Goal: Information Seeking & Learning: Learn about a topic

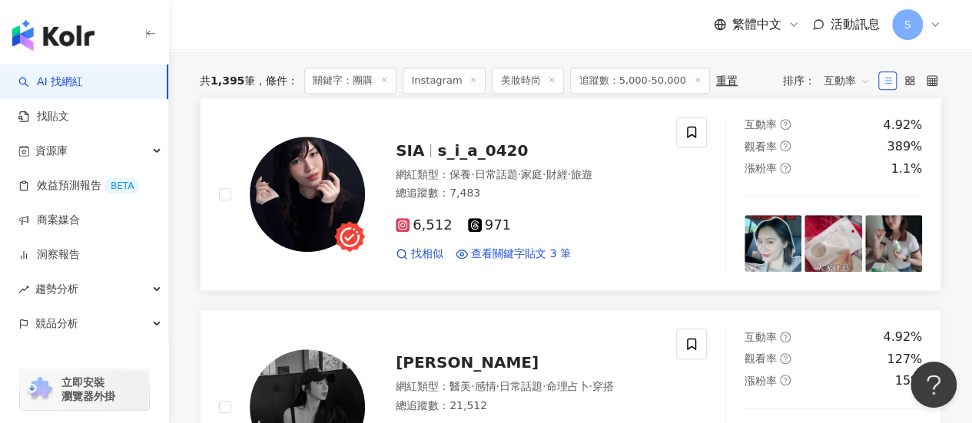
scroll to position [437, 0]
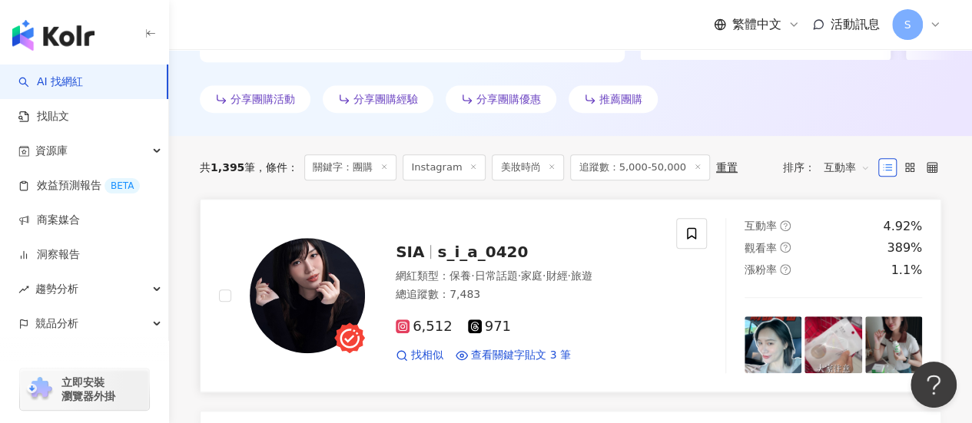
click at [596, 325] on div "6,512 971" at bounding box center [527, 327] width 262 height 17
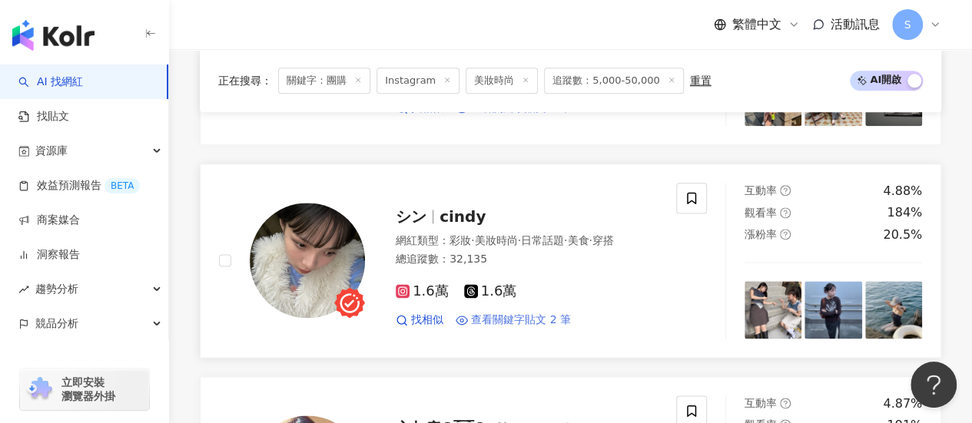
scroll to position [898, 0]
click at [595, 297] on div "1.6萬 1.6萬 找相似 查看關鍵字貼文 2 筆" at bounding box center [527, 299] width 262 height 57
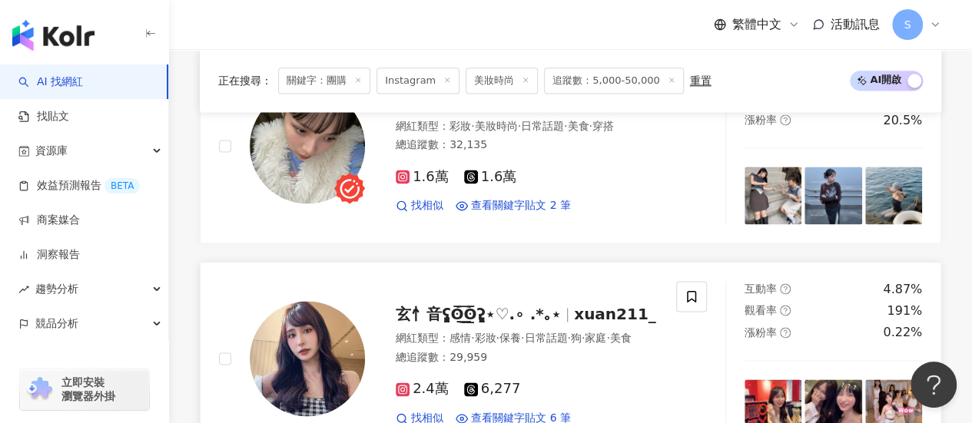
scroll to position [1128, 0]
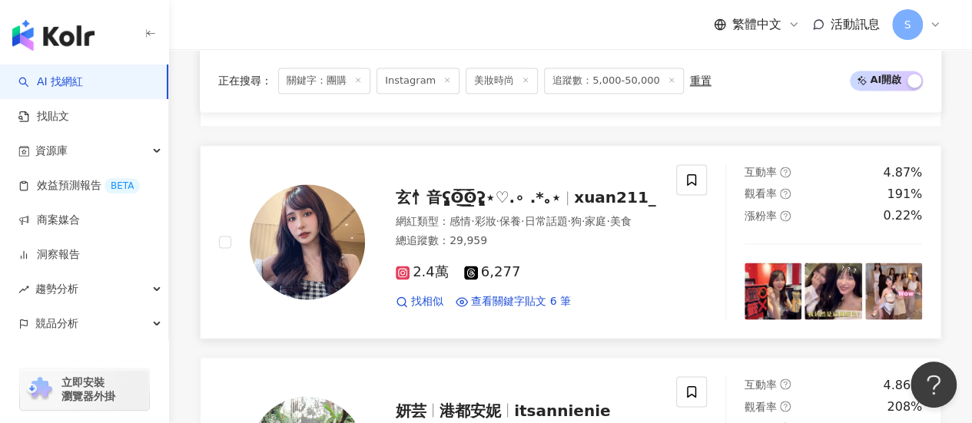
click at [561, 274] on div "2.4萬 6,277" at bounding box center [527, 272] width 262 height 17
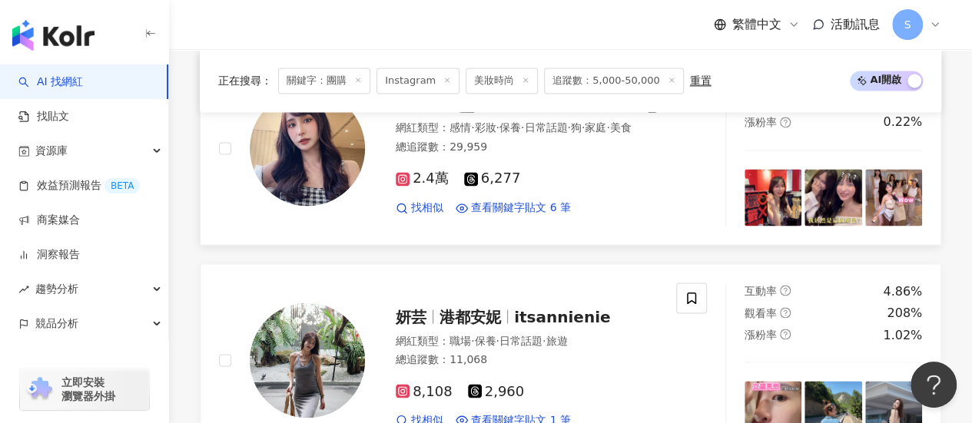
scroll to position [1359, 0]
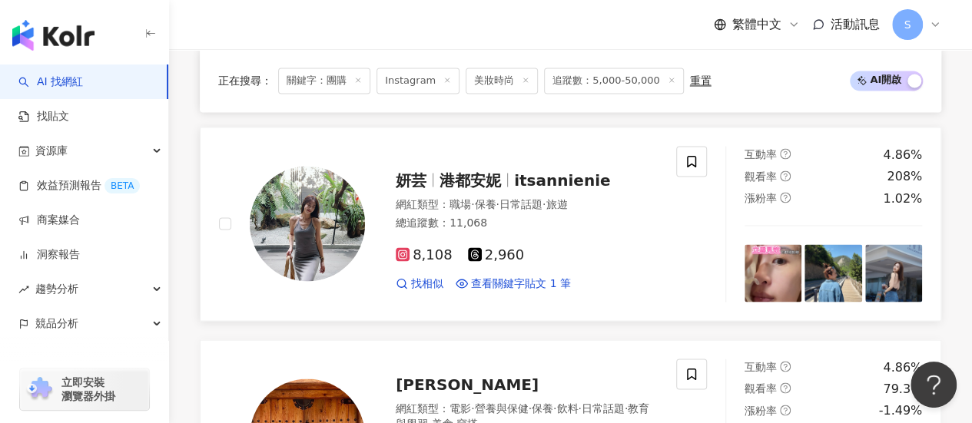
click at [596, 242] on div "8,108 2,960 找相似 查看關鍵字貼文 1 筆" at bounding box center [527, 262] width 262 height 57
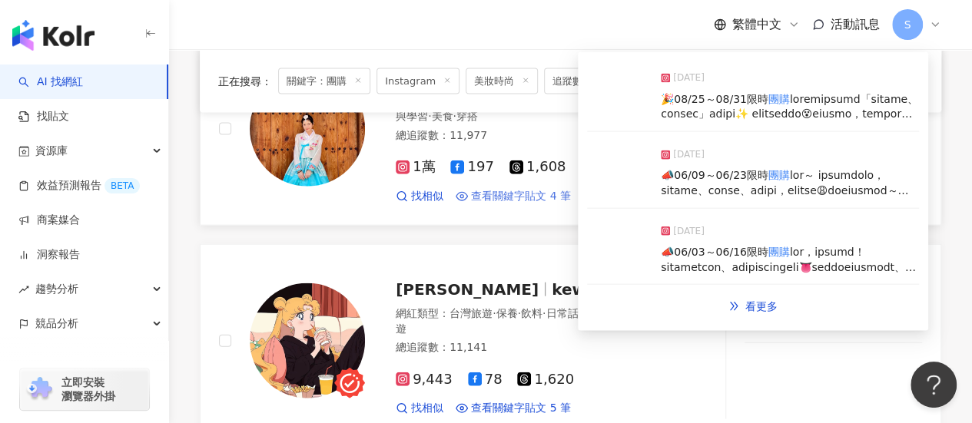
scroll to position [1820, 0]
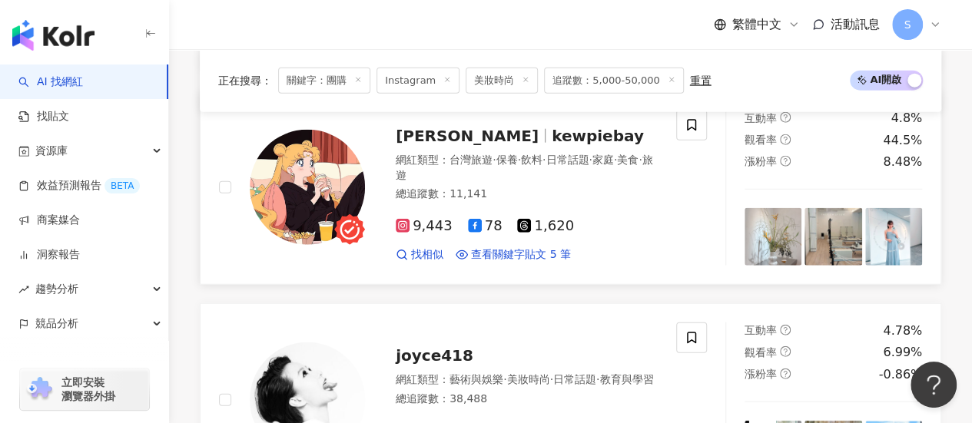
click at [548, 187] on div "總追蹤數 ： 11,141" at bounding box center [527, 194] width 262 height 15
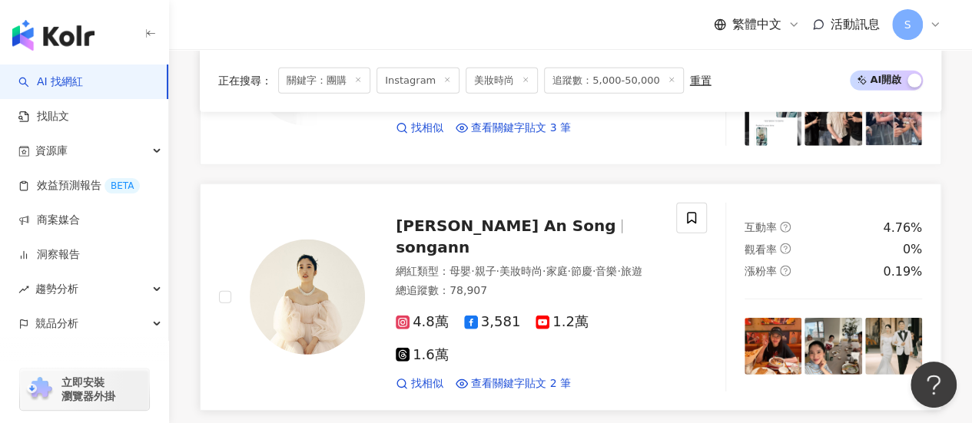
scroll to position [2204, 0]
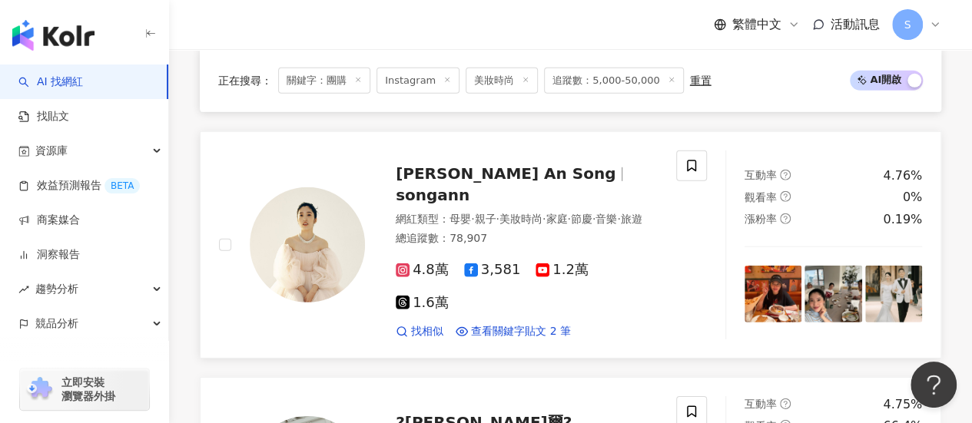
click at [559, 284] on div "4.8萬 3,581 1.2萬 1.6萬" at bounding box center [527, 287] width 262 height 50
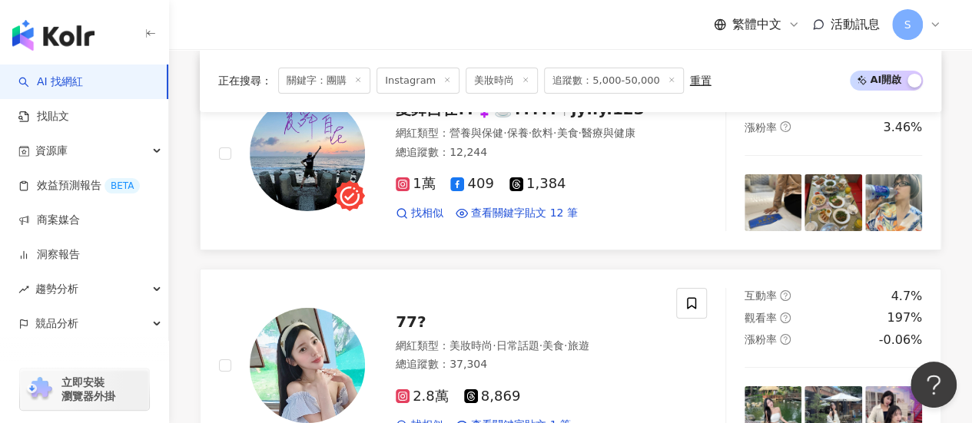
scroll to position [2896, 0]
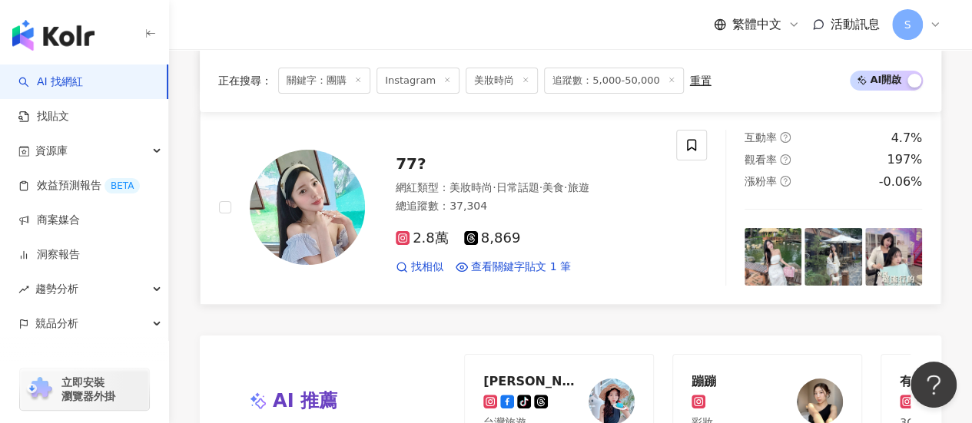
click at [557, 218] on div "2.8萬 8,869 找相似 查看關鍵字貼文 1 筆" at bounding box center [527, 246] width 262 height 57
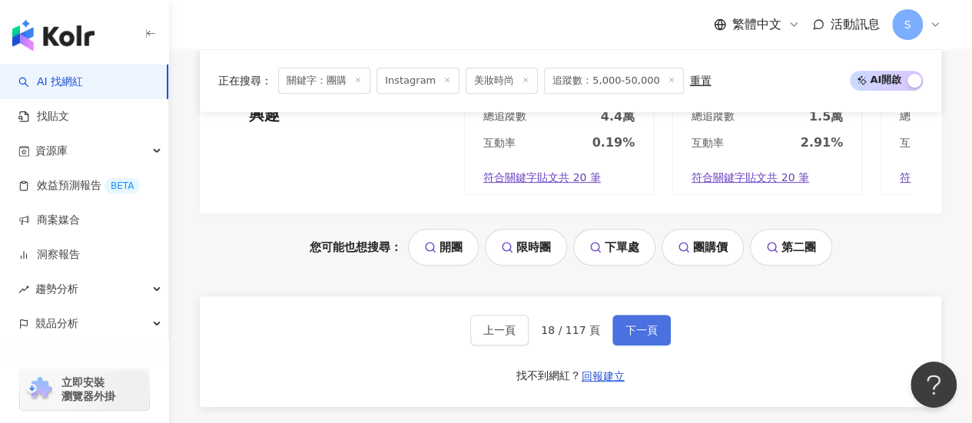
scroll to position [3280, 0]
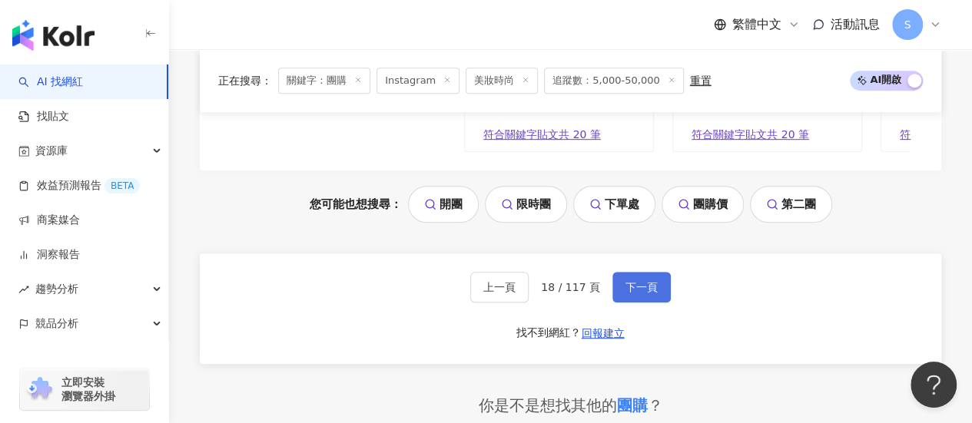
click at [632, 282] on span "下一頁" at bounding box center [642, 287] width 32 height 12
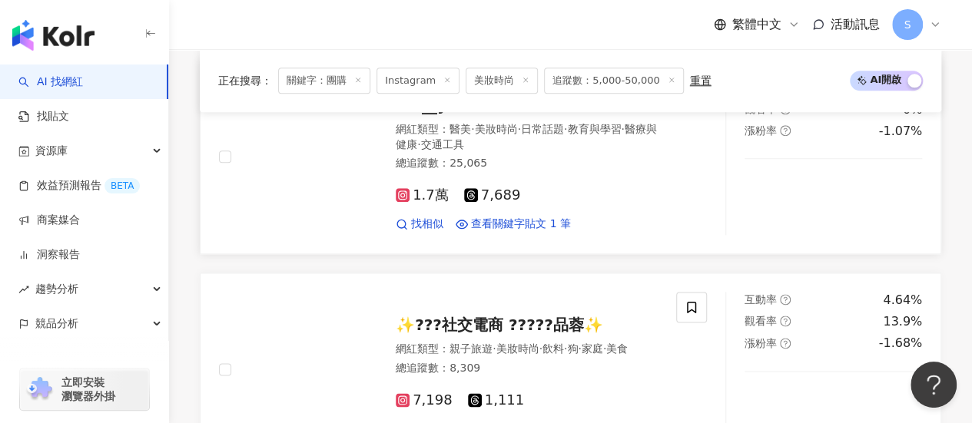
scroll to position [678, 0]
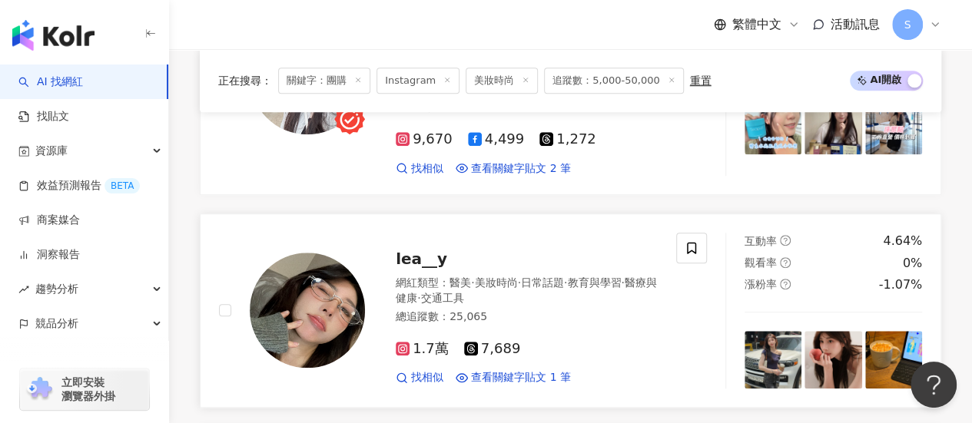
click at [539, 341] on div "1.7萬 7,689" at bounding box center [527, 349] width 262 height 17
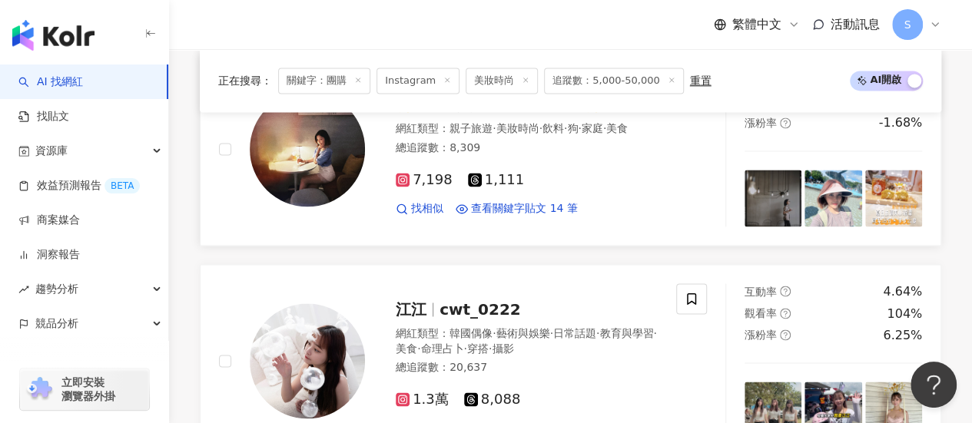
scroll to position [1139, 0]
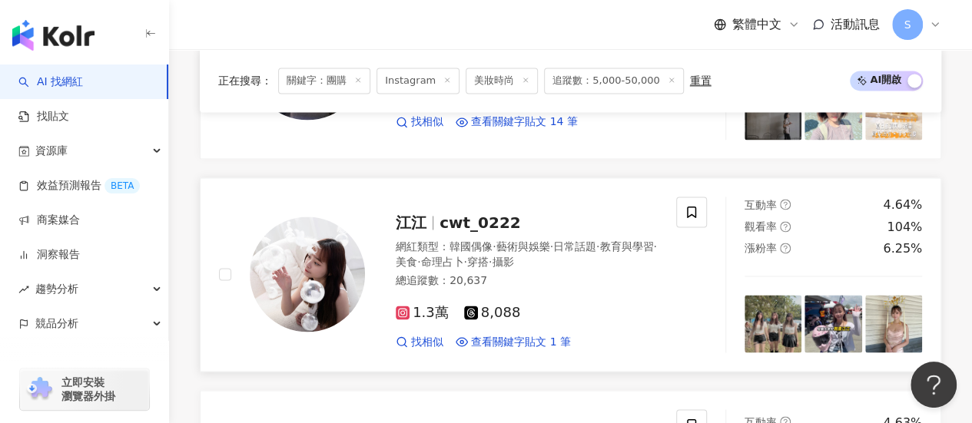
click at [545, 274] on div "總追蹤數 ： 20,637" at bounding box center [527, 281] width 262 height 15
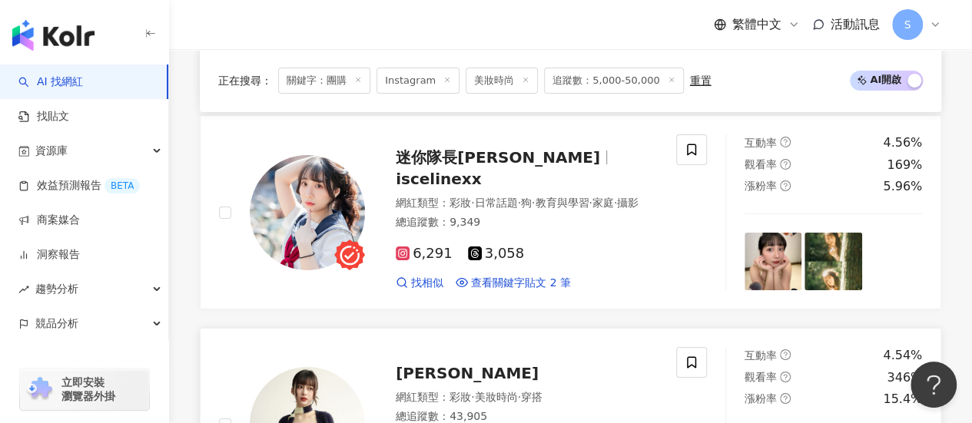
scroll to position [2830, 0]
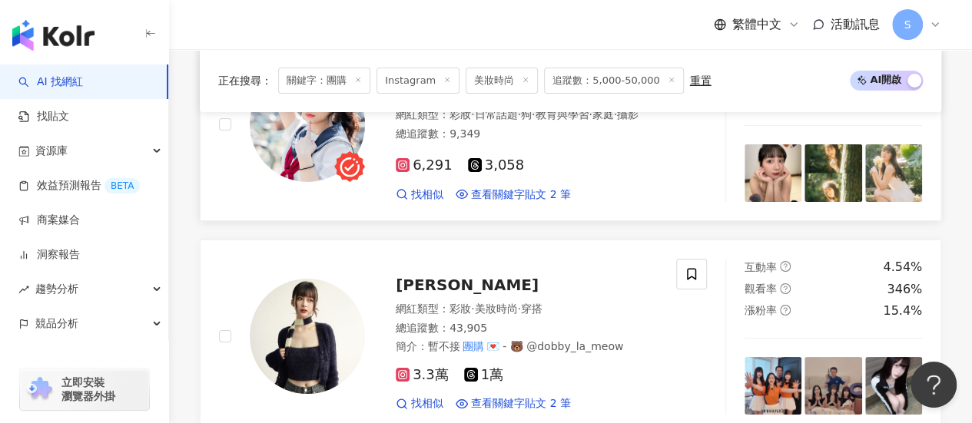
click at [627, 188] on div "找相似 查看關鍵字貼文 2 筆" at bounding box center [527, 195] width 262 height 15
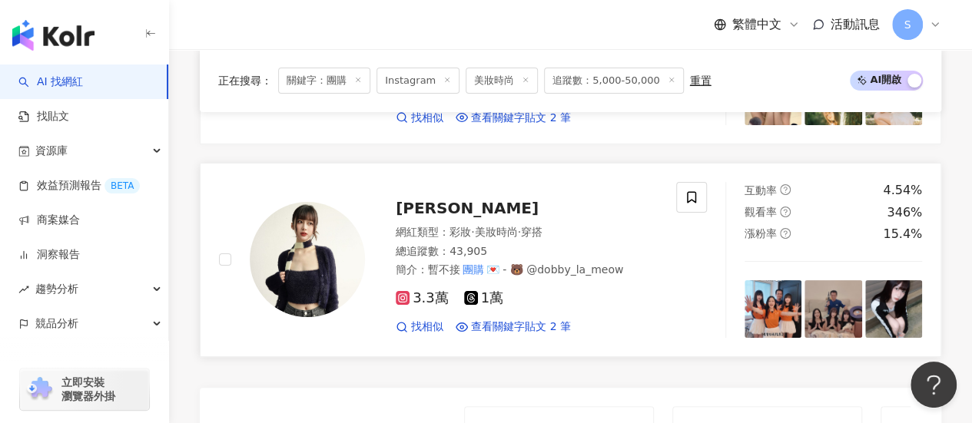
click at [549, 291] on div "3.3萬 1萬" at bounding box center [527, 299] width 262 height 17
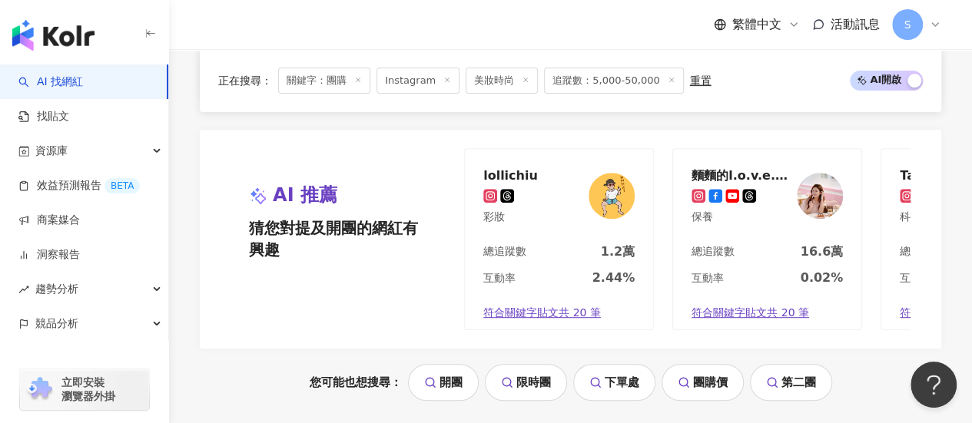
scroll to position [3291, 0]
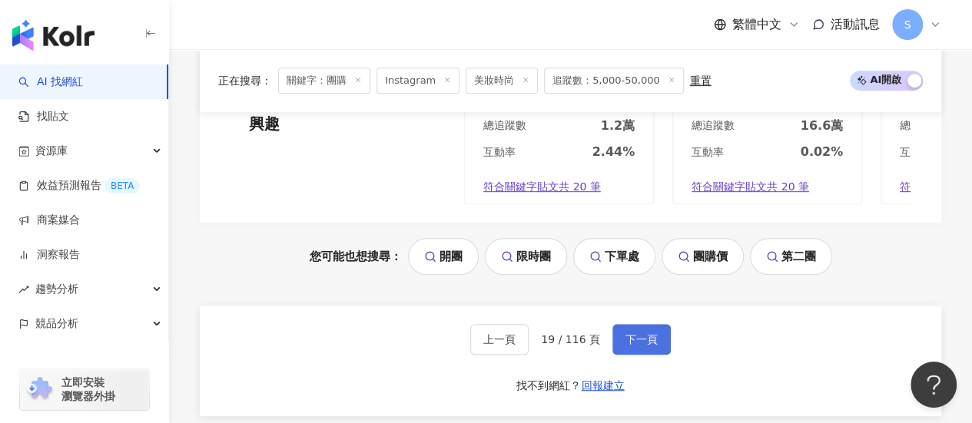
click at [638, 334] on span "下一頁" at bounding box center [642, 340] width 32 height 12
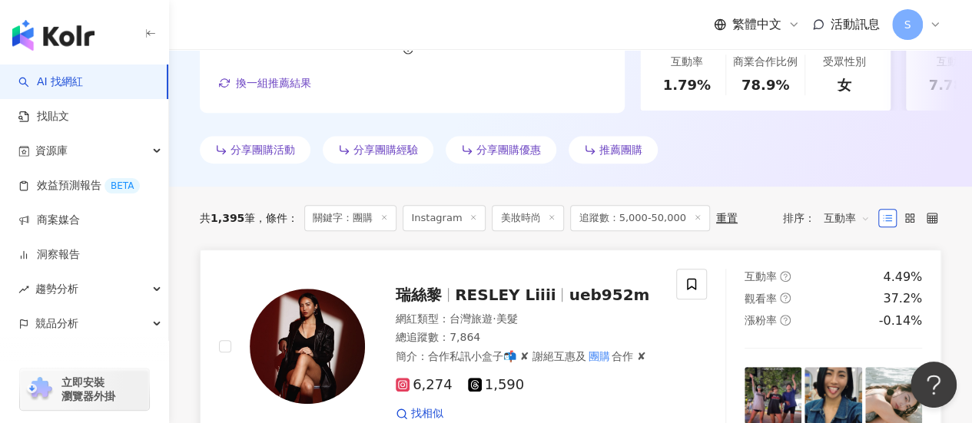
scroll to position [473, 0]
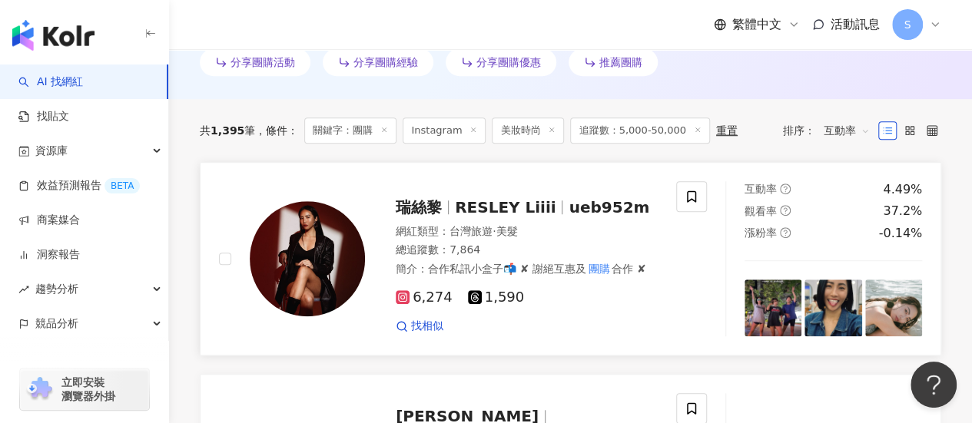
click at [608, 298] on div "6,274 1,590" at bounding box center [527, 298] width 262 height 17
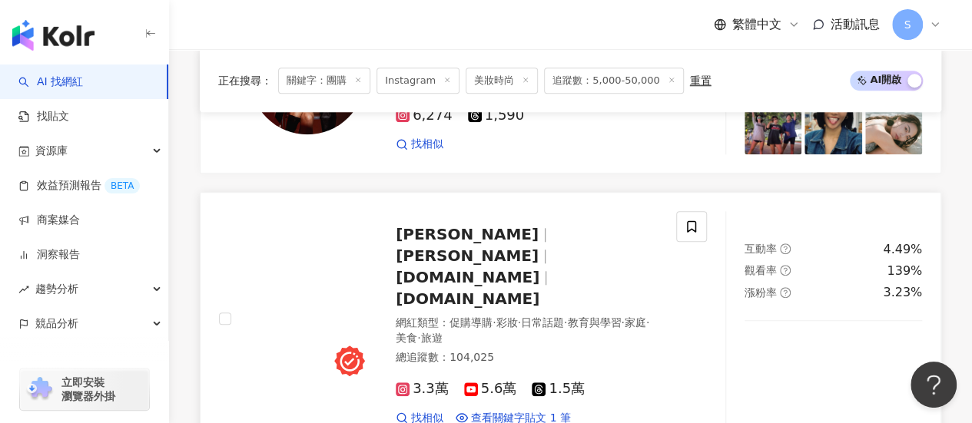
scroll to position [704, 0]
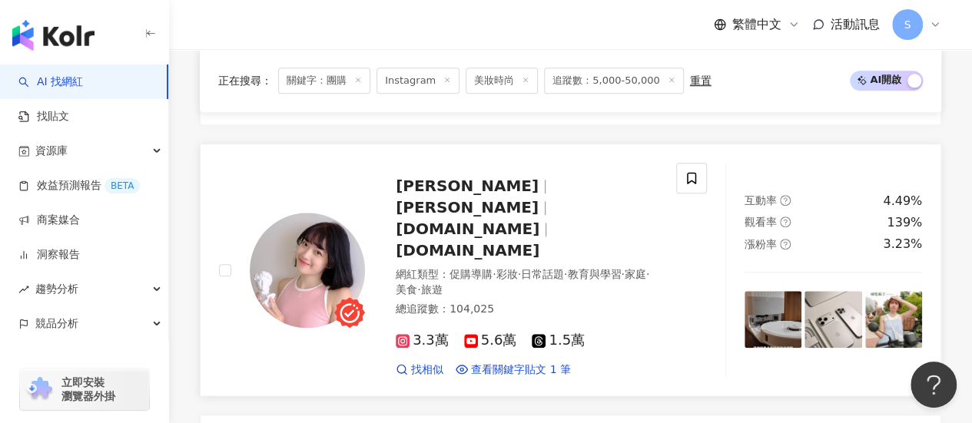
click at [573, 267] on div "網紅類型 ： 促購導購 · 彩妝 · 日常話題 · 教育與學習 · 家庭 · 美食 · 旅遊" at bounding box center [527, 282] width 262 height 30
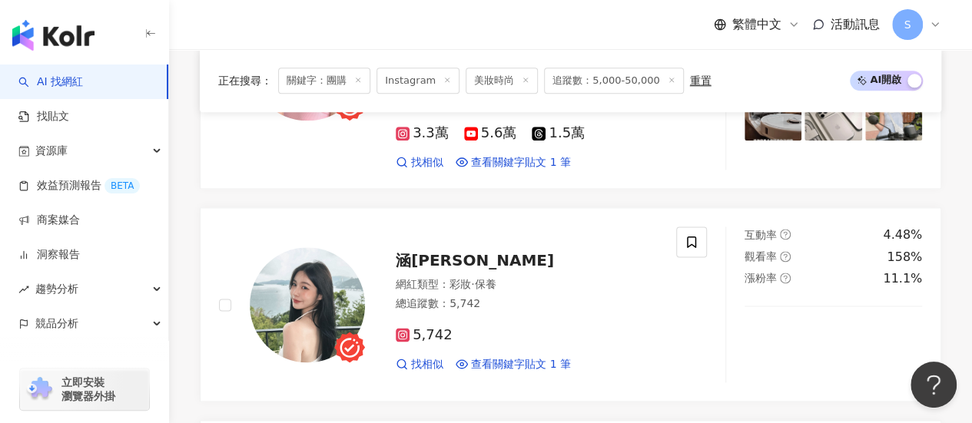
scroll to position [935, 0]
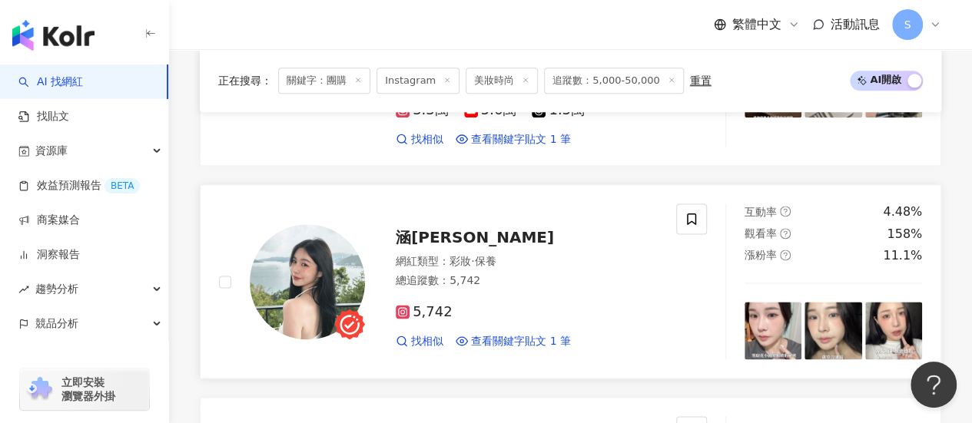
click at [538, 292] on div "5,742 找相似 查看關鍵字貼文 1 筆" at bounding box center [527, 320] width 262 height 57
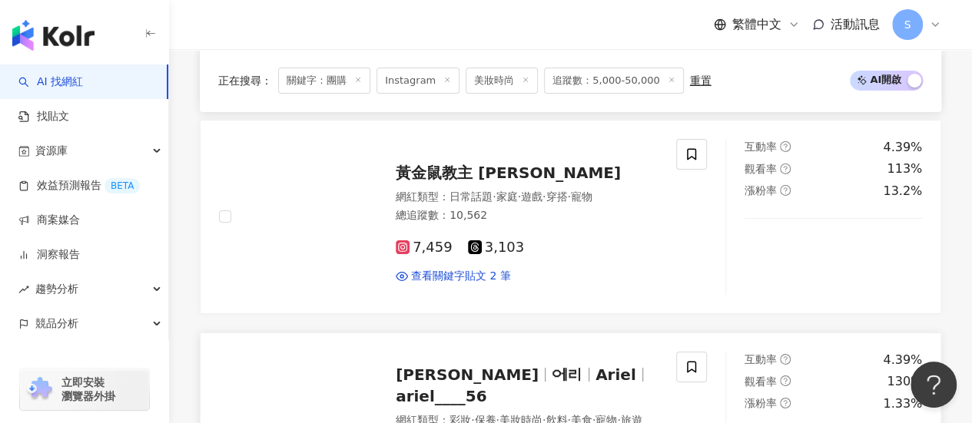
scroll to position [2548, 0]
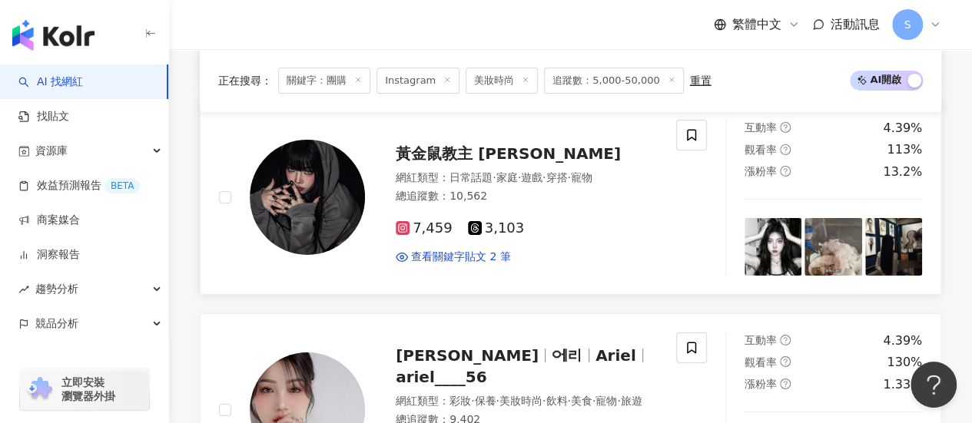
click at [576, 173] on div "黃金鼠教主 Betty 網紅類型 ： 日常話題 · 家庭 · 遊戲 · 穿搭 · 寵物 總追蹤數 ： 10,562 7,459 3,103 查看關鍵字貼文 2…" at bounding box center [447, 198] width 457 height 156
click at [621, 413] on div "總追蹤數 ： 9,402" at bounding box center [527, 420] width 262 height 15
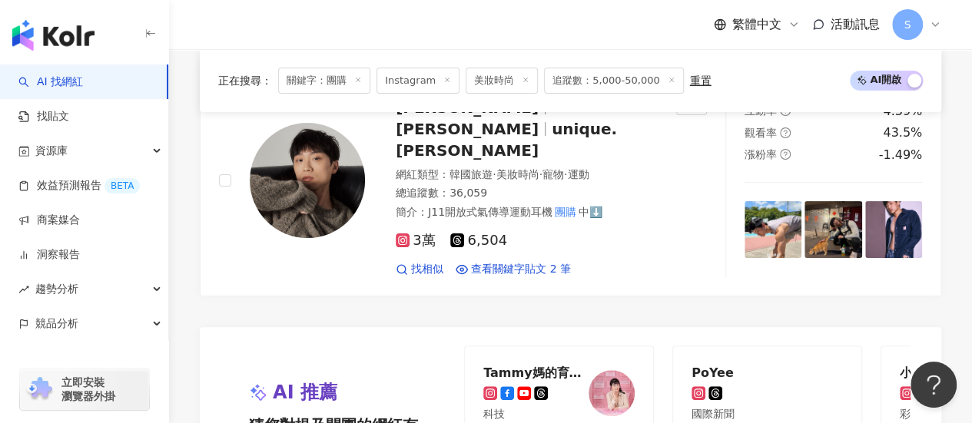
scroll to position [3240, 0]
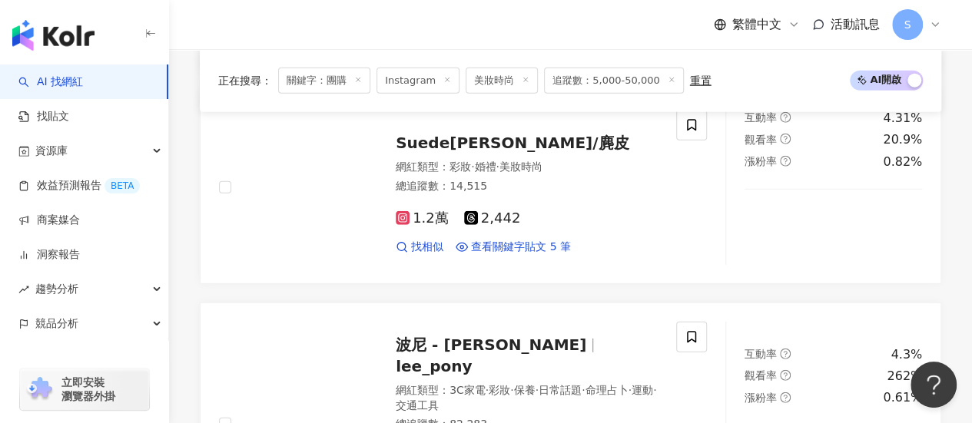
scroll to position [1841, 0]
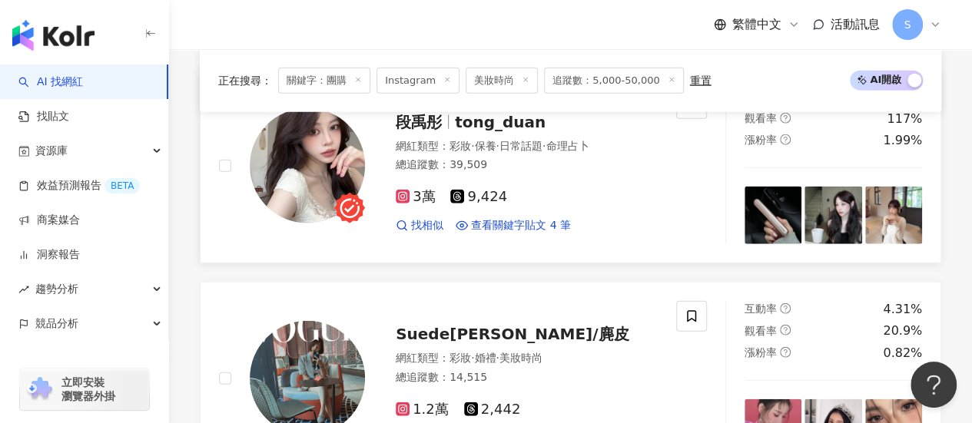
click at [555, 189] on div "3萬 9,424" at bounding box center [527, 197] width 262 height 17
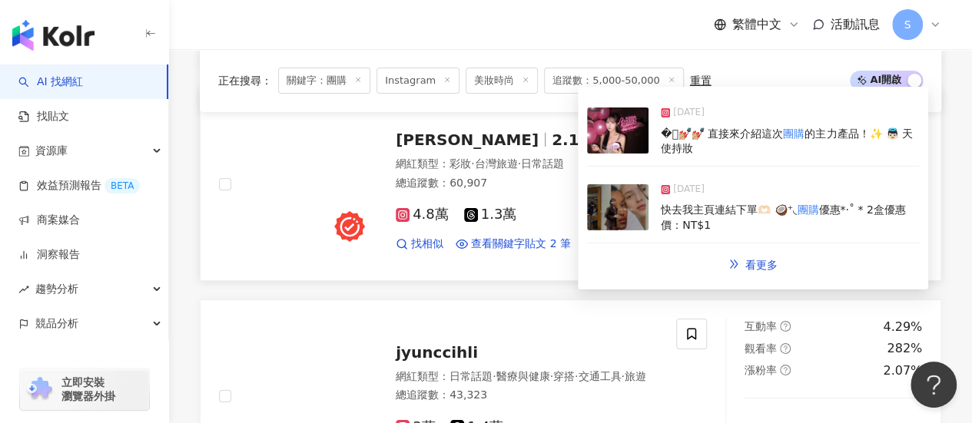
scroll to position [2533, 0]
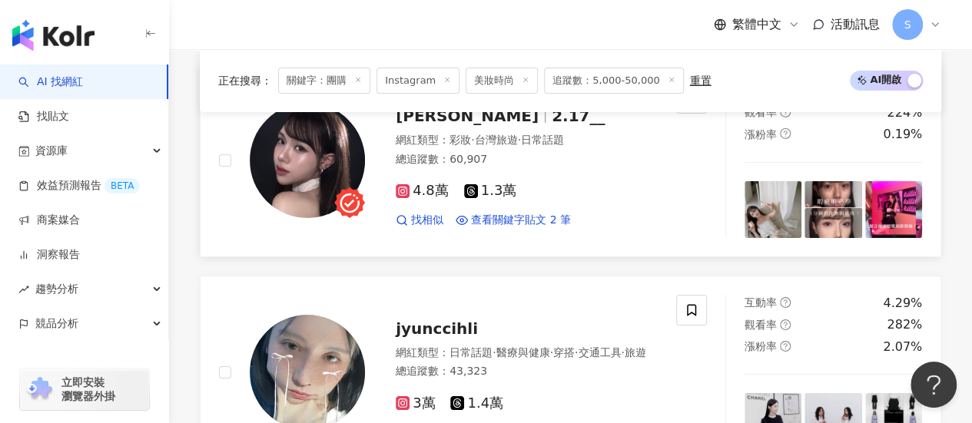
click at [562, 183] on div "4.8萬 1.3萬" at bounding box center [527, 191] width 262 height 17
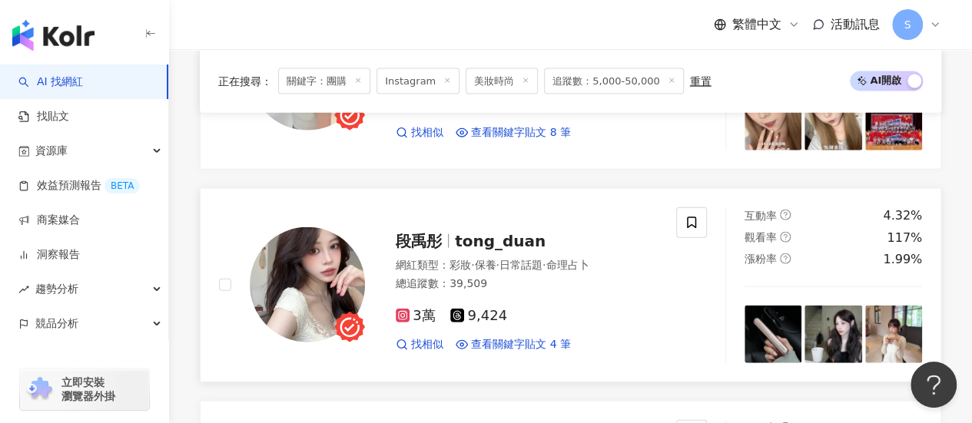
scroll to position [1688, 0]
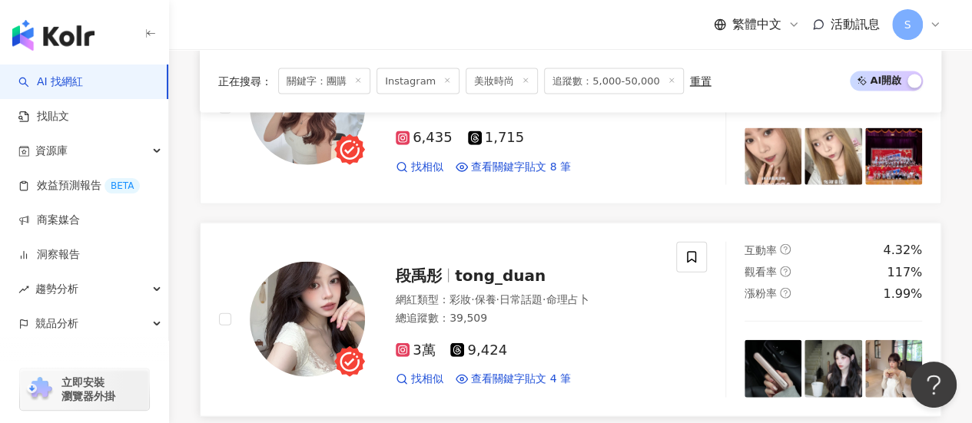
click at [575, 343] on div "3萬 9,424" at bounding box center [527, 351] width 262 height 17
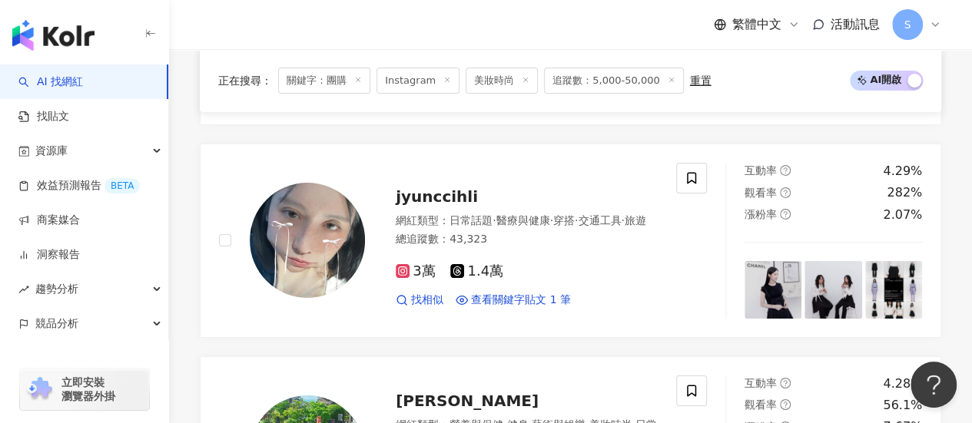
scroll to position [2533, 0]
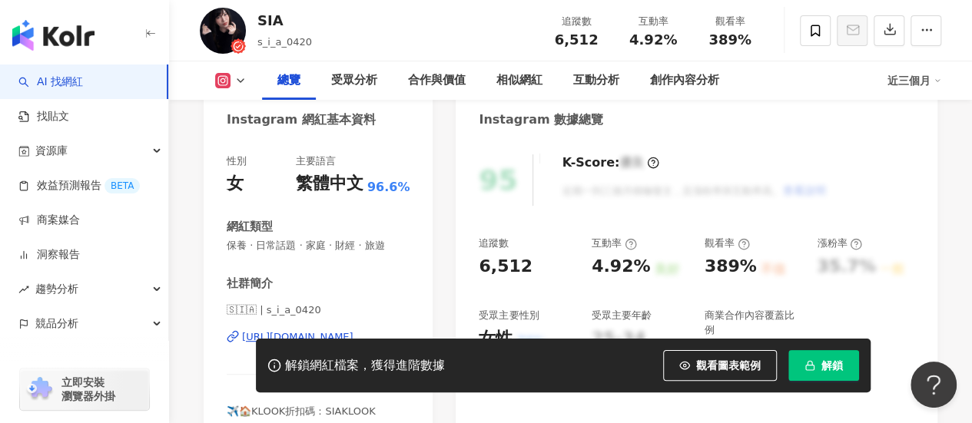
scroll to position [277, 0]
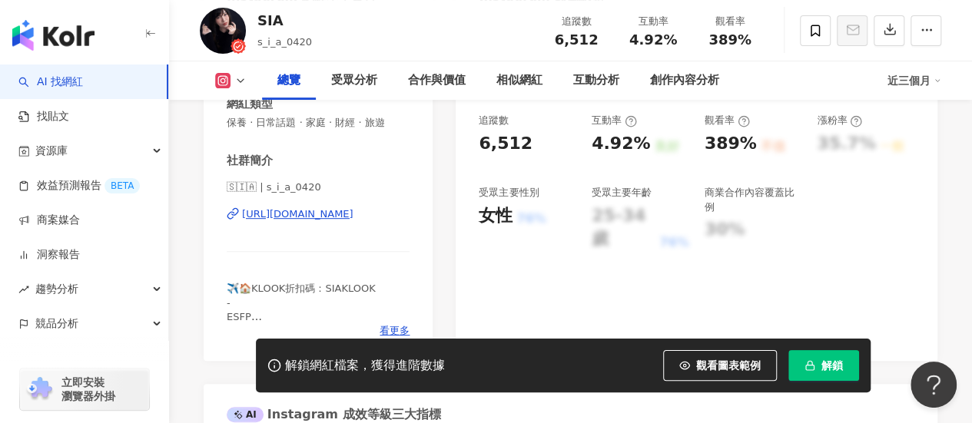
click at [354, 208] on div "https://www.instagram.com/s_i_a_0420/" at bounding box center [297, 215] width 111 height 14
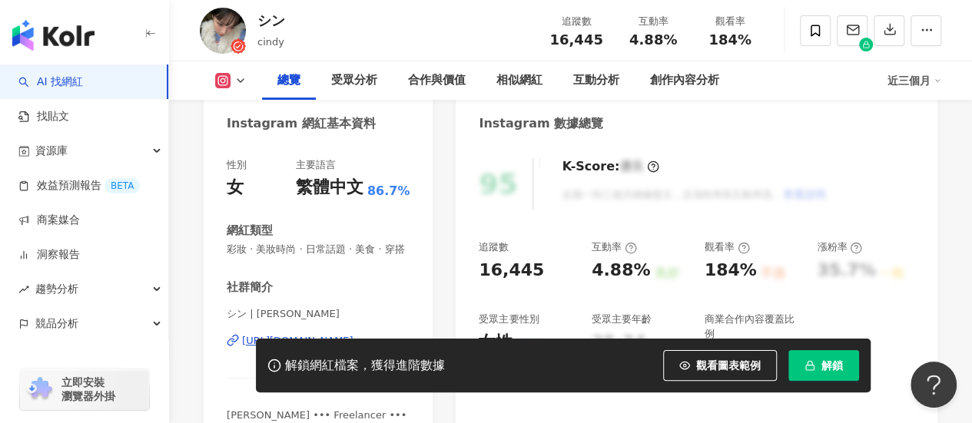
scroll to position [231, 0]
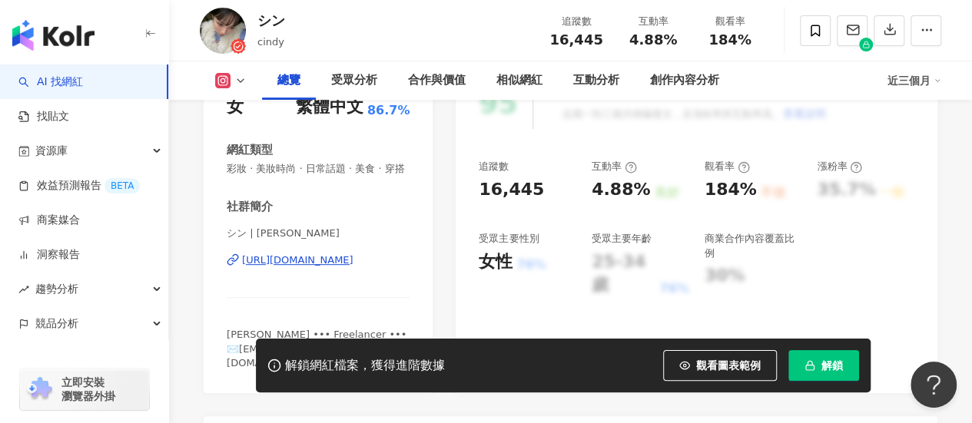
click at [354, 264] on div "https://www.instagram.com/cindy______________/" at bounding box center [297, 261] width 111 height 14
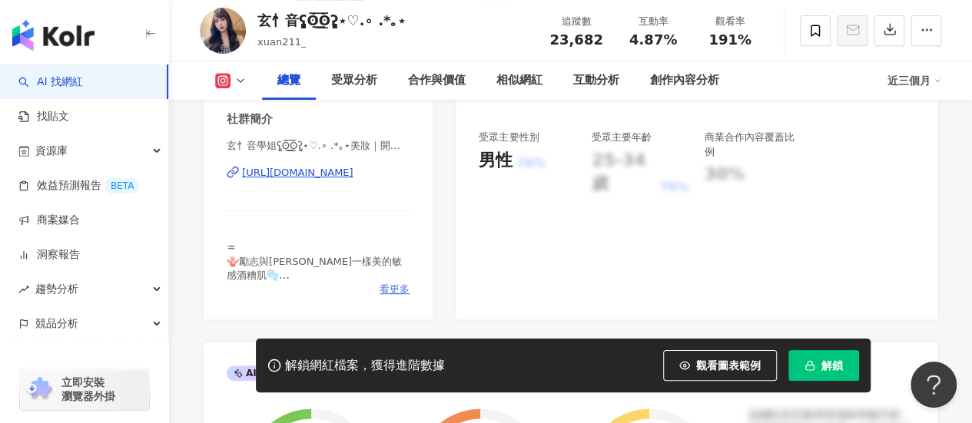
scroll to position [384, 0]
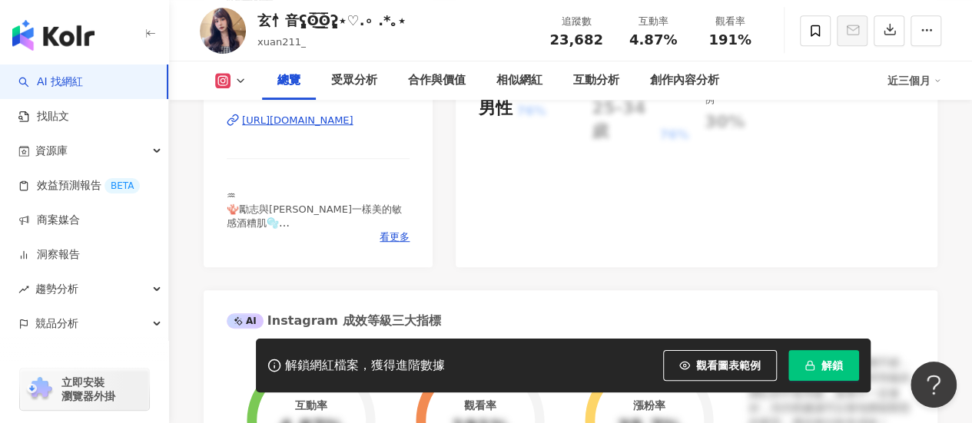
click at [354, 119] on div "https://www.instagram.com/xuan211_/" at bounding box center [297, 121] width 111 height 14
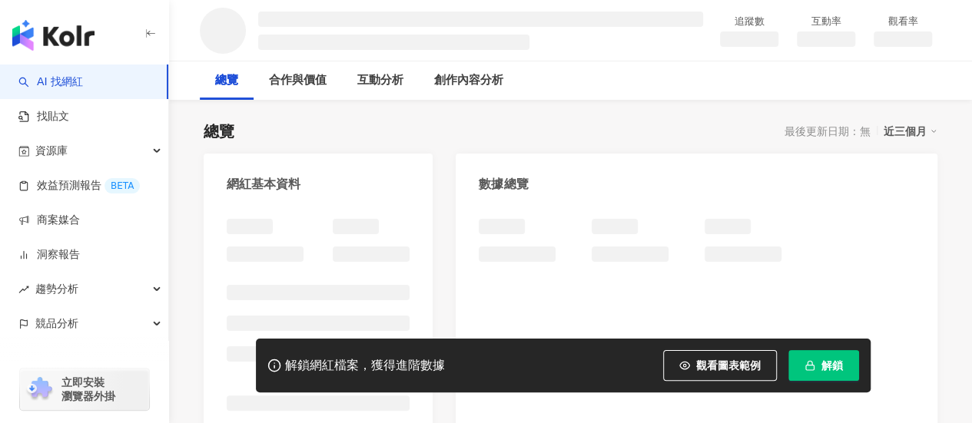
scroll to position [154, 0]
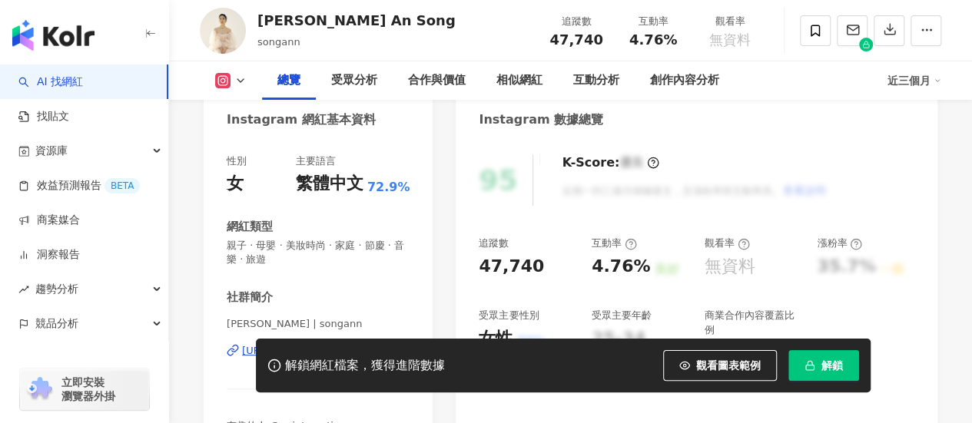
click at [338, 277] on div "性別 女 主要語言 繁體中文 72.9% 網紅類型 親子 · 母嬰 · 美妝時尚 · 家庭 · 節慶 · 音樂 · 旅遊 社群簡介 [PERSON_NAME]…" at bounding box center [318, 314] width 183 height 320
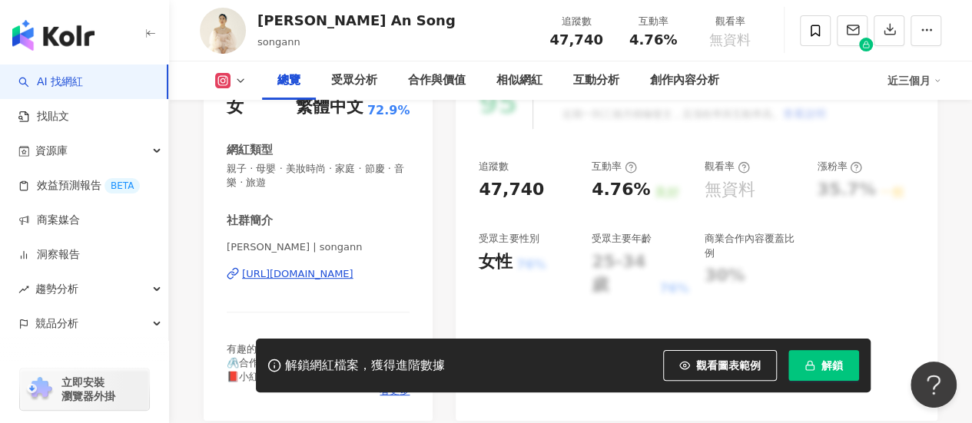
click at [337, 276] on div "[URL][DOMAIN_NAME]" at bounding box center [297, 274] width 111 height 14
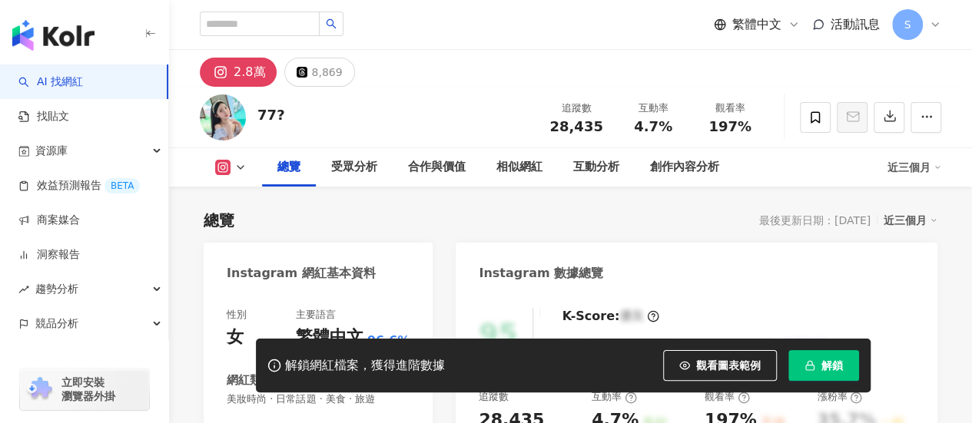
scroll to position [231, 0]
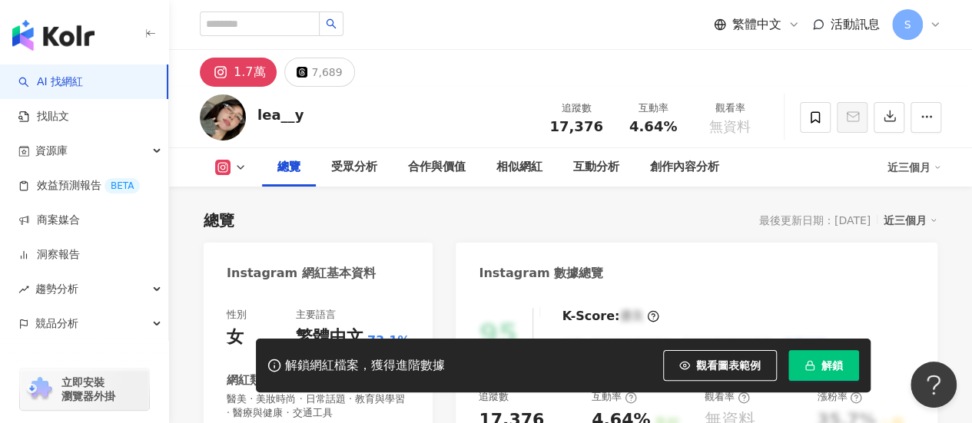
scroll to position [231, 0]
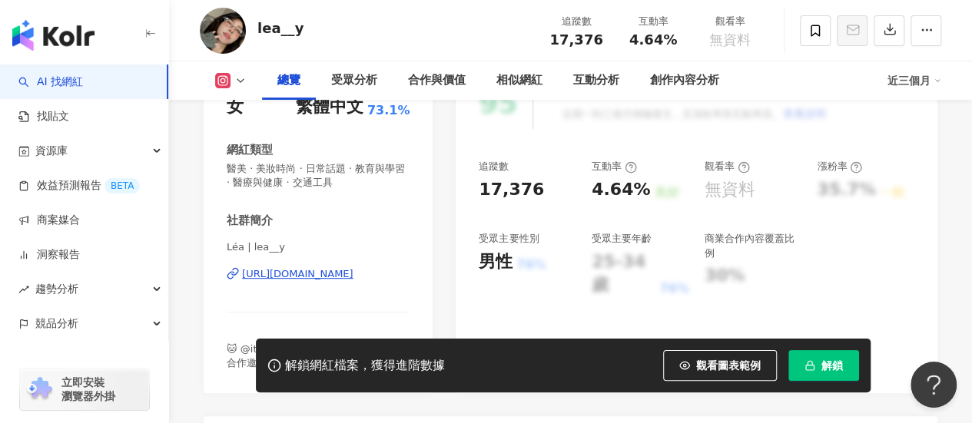
click at [354, 276] on div "[URL][DOMAIN_NAME]" at bounding box center [297, 274] width 111 height 14
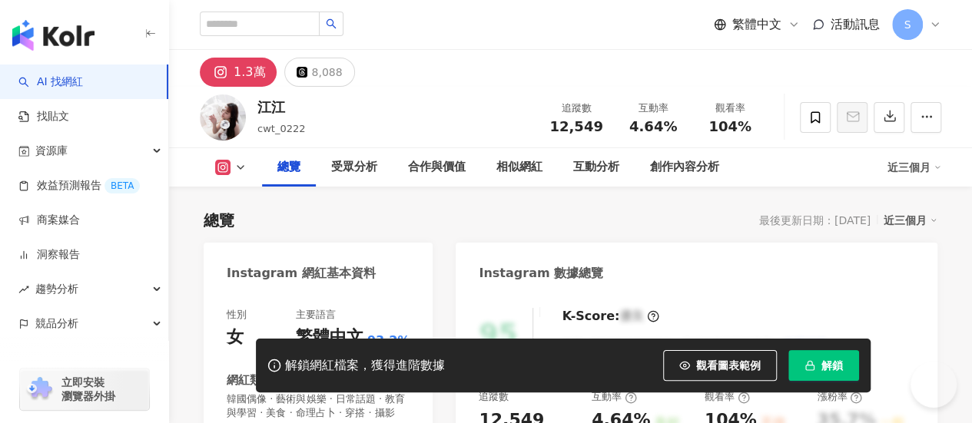
scroll to position [231, 0]
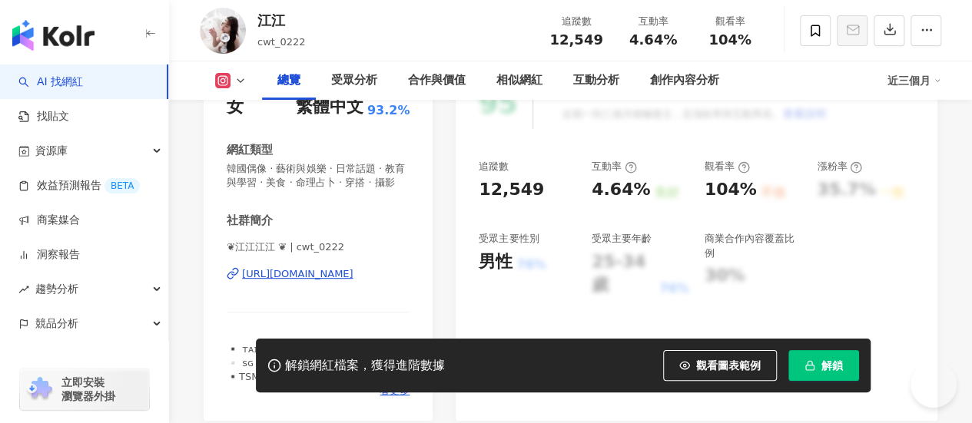
click at [341, 274] on div "https://www.instagram.com/cwt_0222/" at bounding box center [297, 274] width 111 height 14
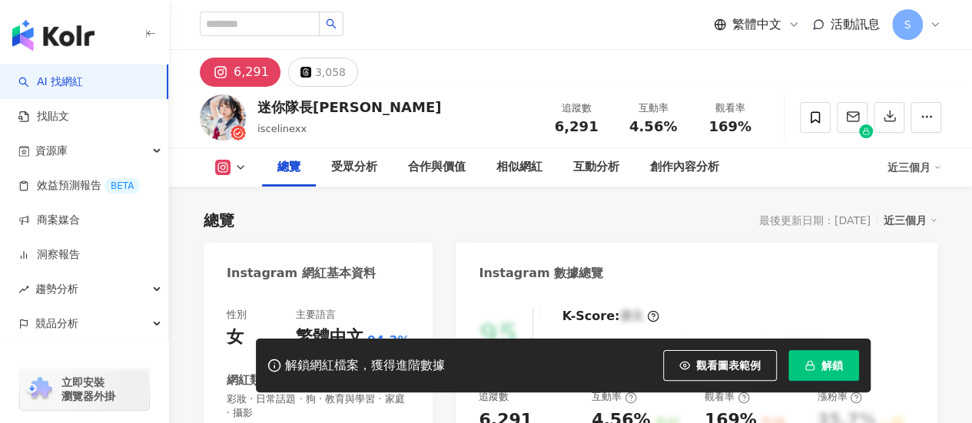
scroll to position [231, 0]
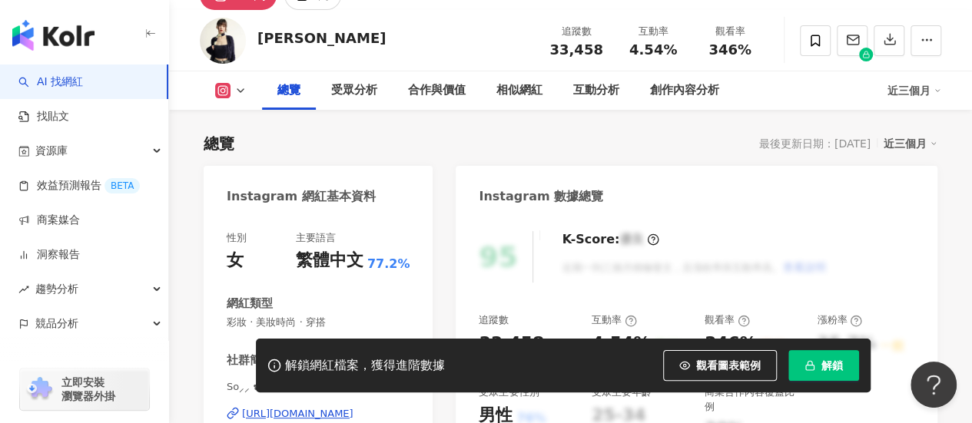
scroll to position [154, 0]
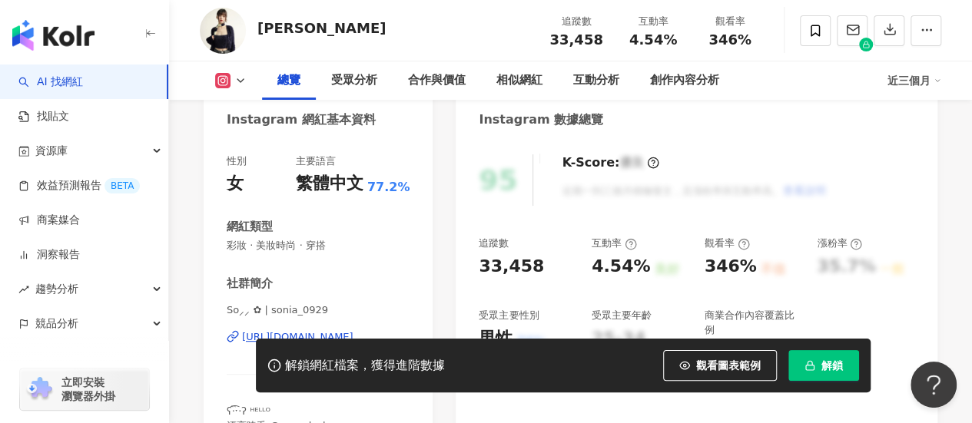
click at [310, 333] on div "[URL][DOMAIN_NAME]" at bounding box center [297, 337] width 111 height 14
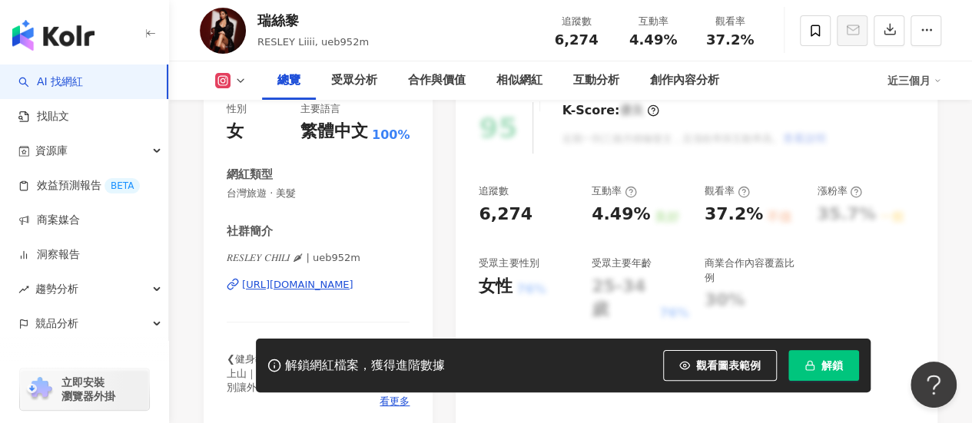
scroll to position [231, 0]
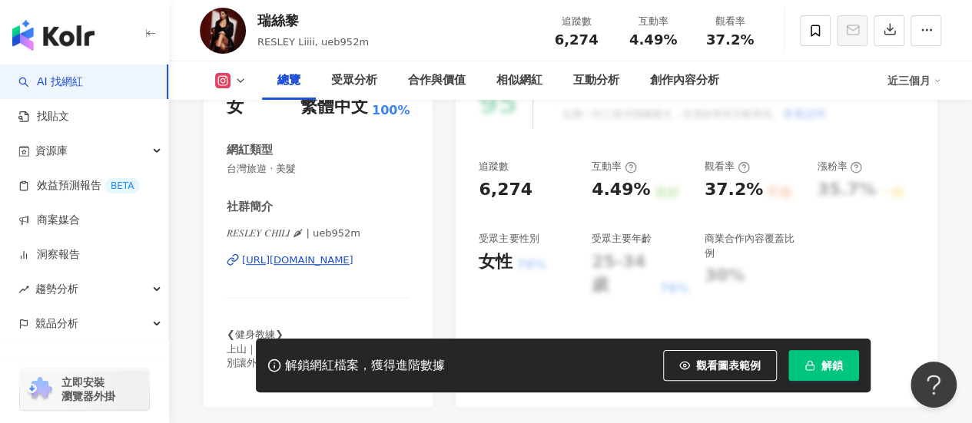
click at [354, 261] on div "https://www.instagram.com/ueb952m/" at bounding box center [297, 261] width 111 height 14
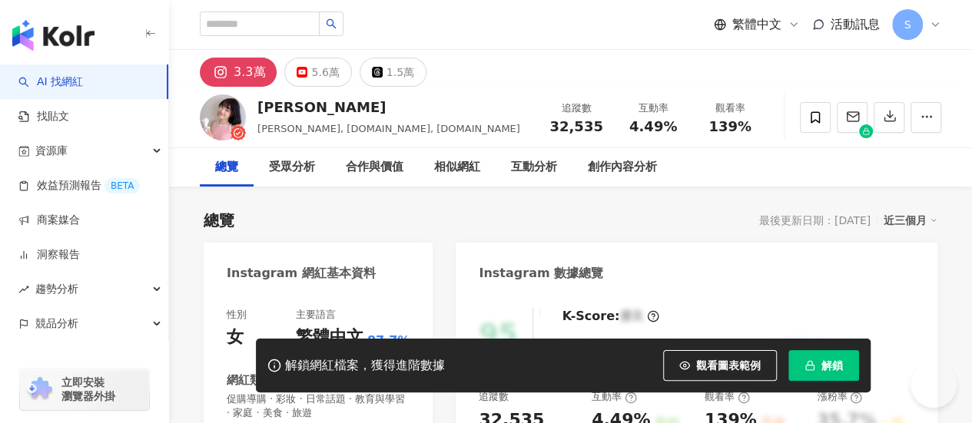
scroll to position [88, 0]
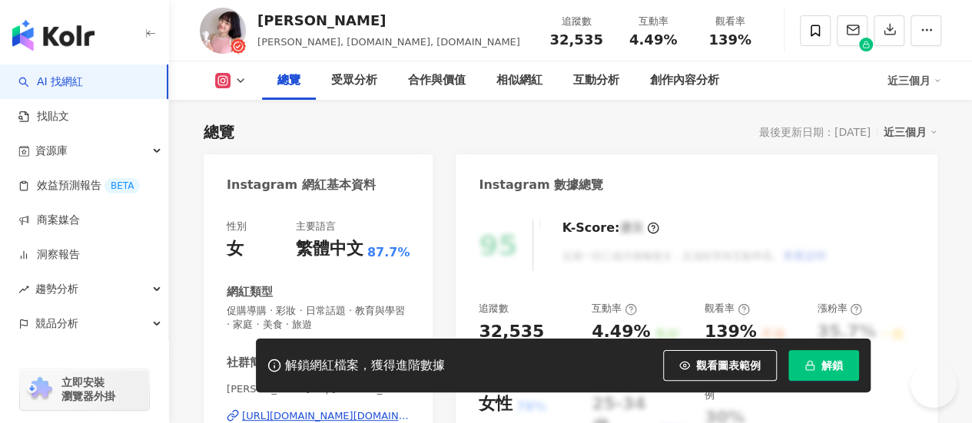
click at [345, 410] on div "https://www.instagram.com/enqi.er/" at bounding box center [326, 417] width 168 height 14
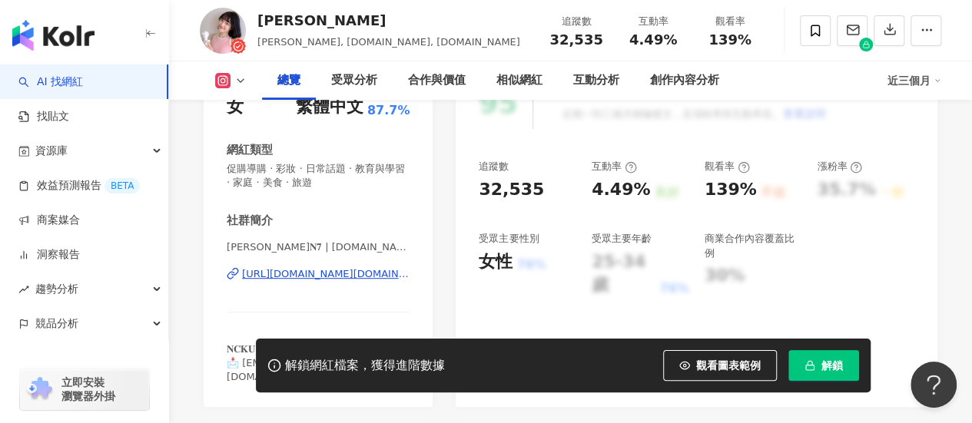
scroll to position [0, 0]
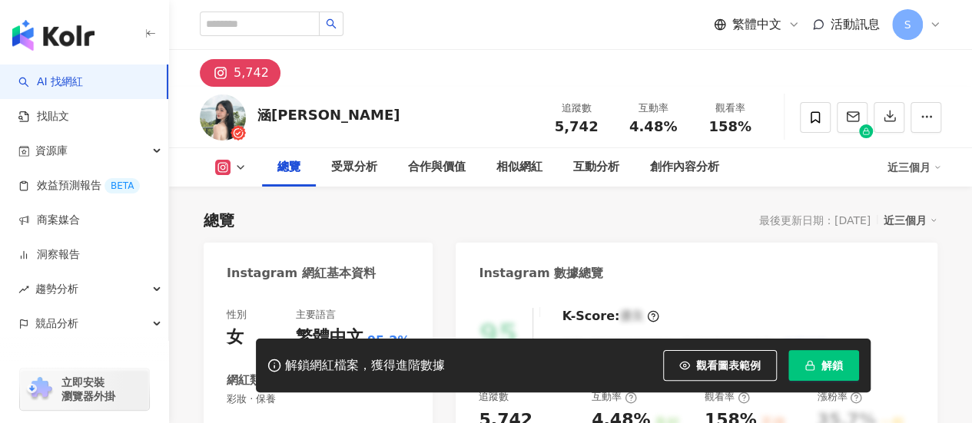
scroll to position [307, 0]
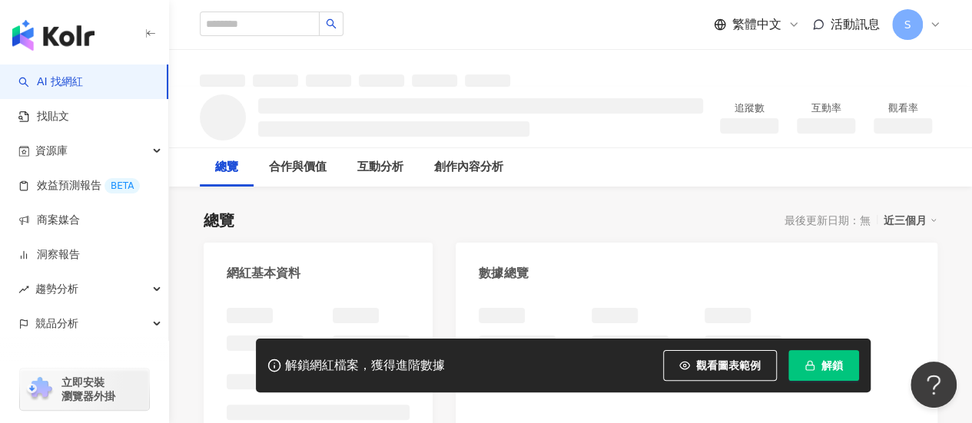
scroll to position [19, 0]
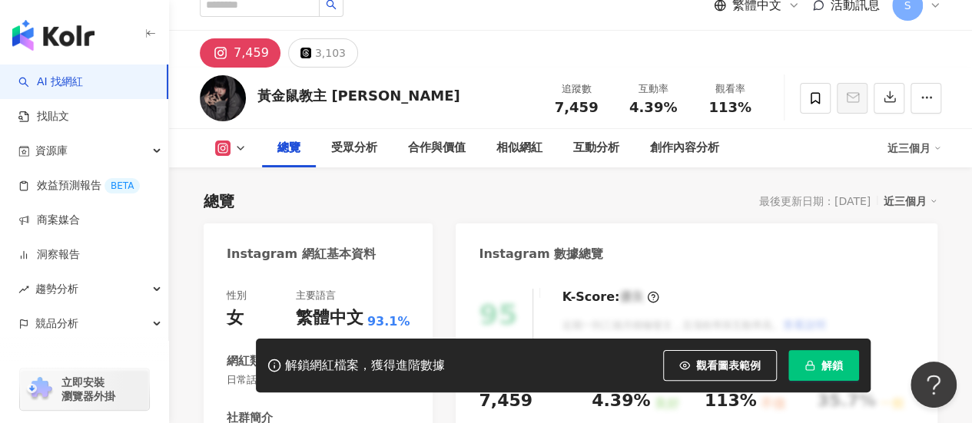
scroll to position [231, 0]
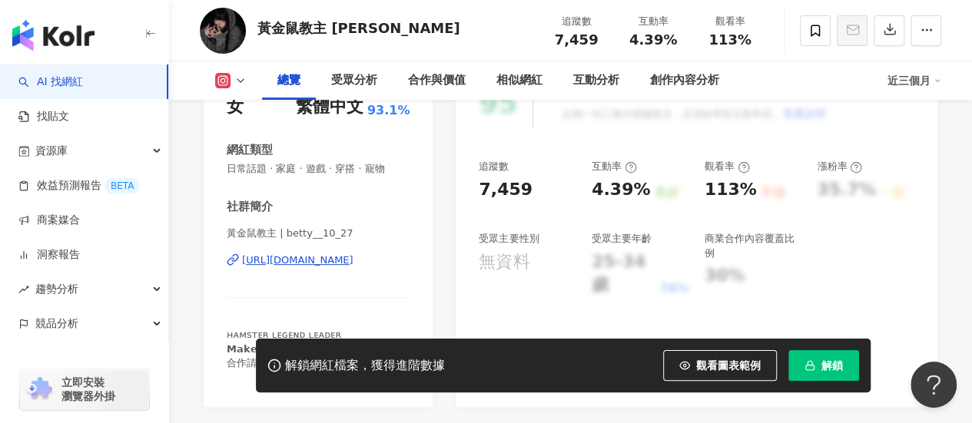
click at [354, 262] on div "https://www.instagram.com/betty__10_27/" at bounding box center [297, 261] width 111 height 14
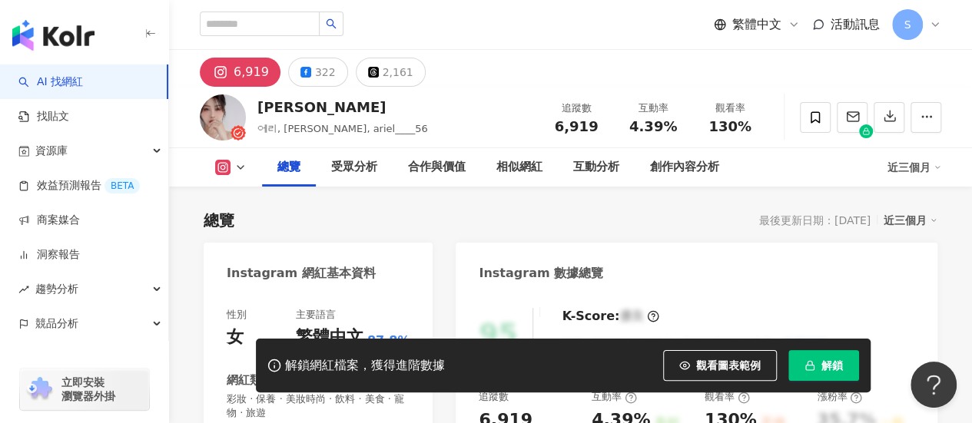
scroll to position [307, 0]
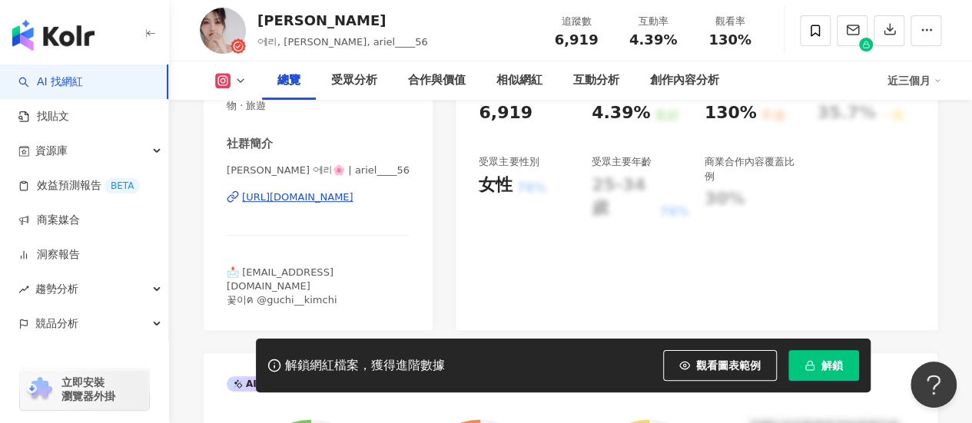
click at [354, 197] on div "https://www.instagram.com/ariel____56/" at bounding box center [297, 198] width 111 height 14
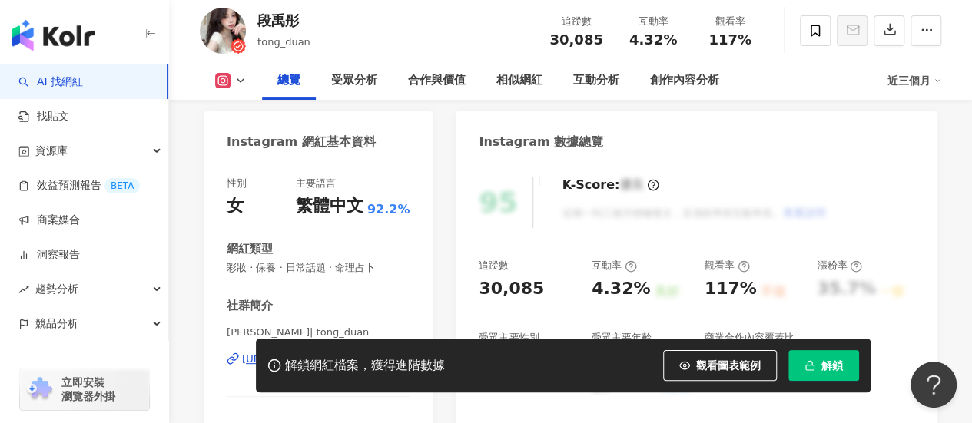
scroll to position [231, 0]
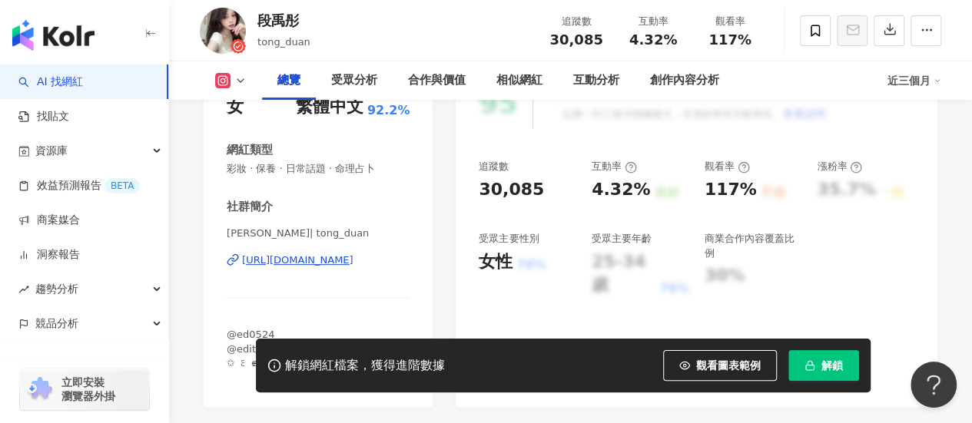
click at [354, 259] on div "https://www.instagram.com/tong_duan/" at bounding box center [297, 261] width 111 height 14
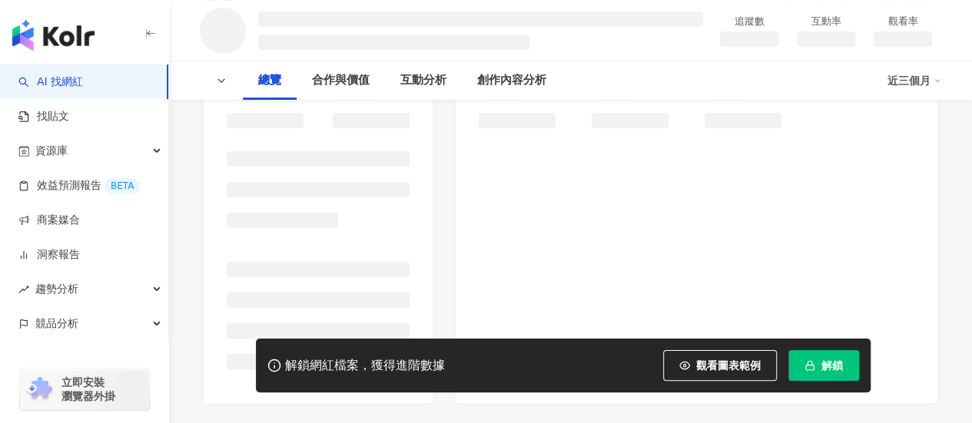
scroll to position [231, 0]
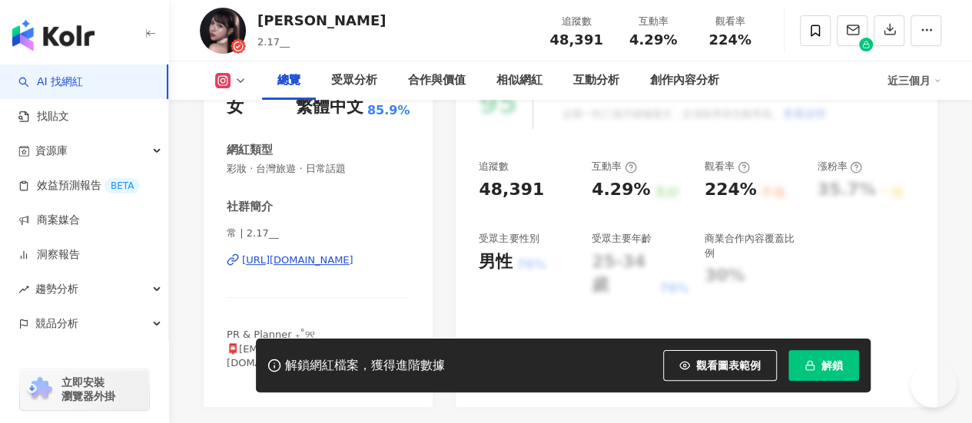
click at [354, 262] on div "https://www.instagram.com/2.17__/" at bounding box center [297, 261] width 111 height 14
